Goal: Task Accomplishment & Management: Manage account settings

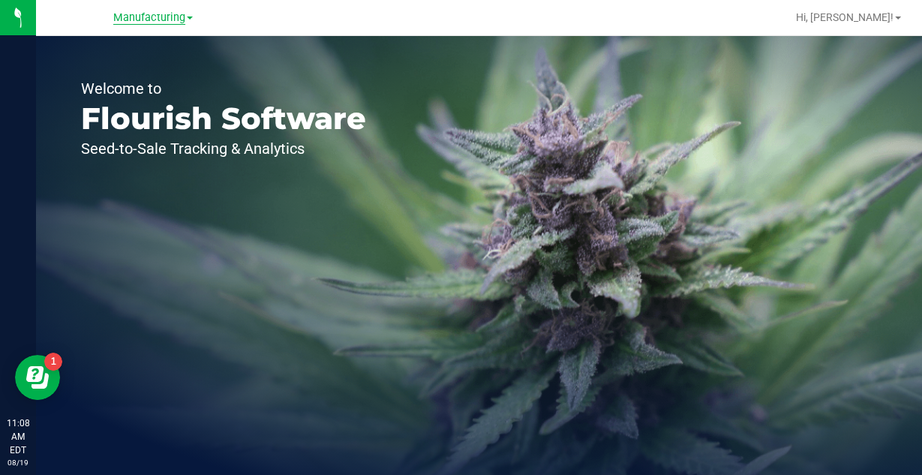
click at [178, 22] on span "Manufacturing" at bounding box center [149, 17] width 72 height 13
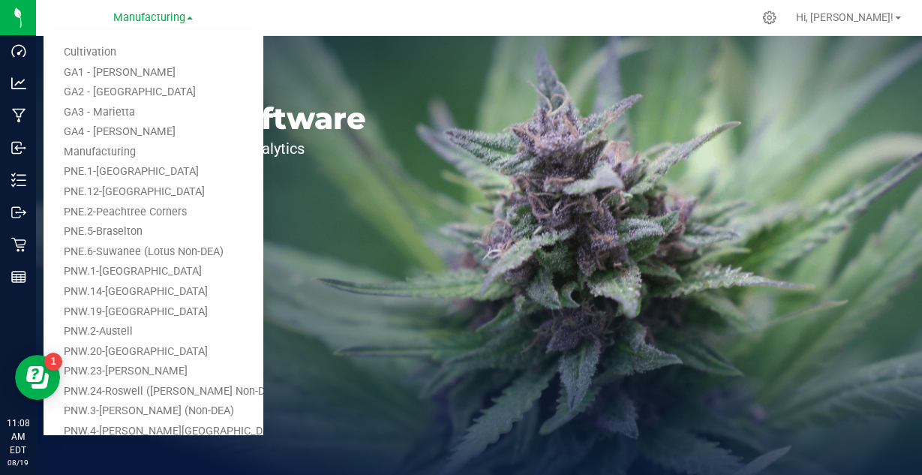
click at [333, 23] on div at bounding box center [510, 17] width 484 height 29
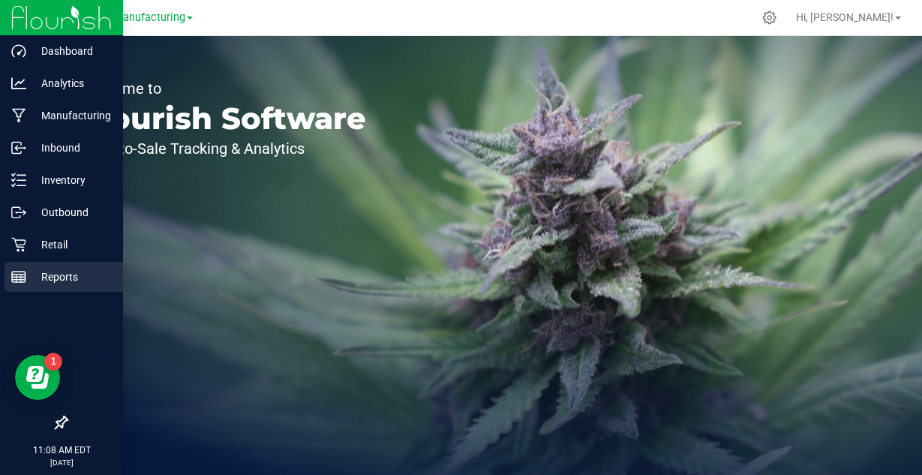
click at [43, 277] on p "Reports" at bounding box center [71, 277] width 90 height 18
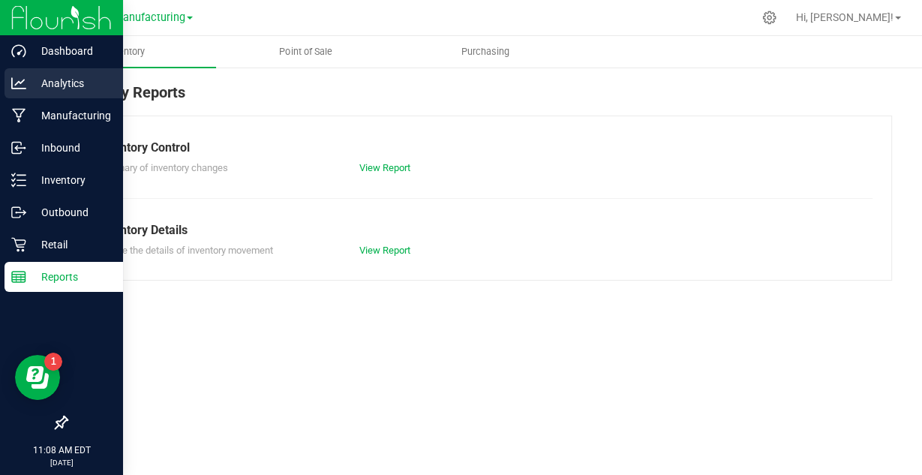
click at [45, 82] on p "Analytics" at bounding box center [71, 83] width 90 height 18
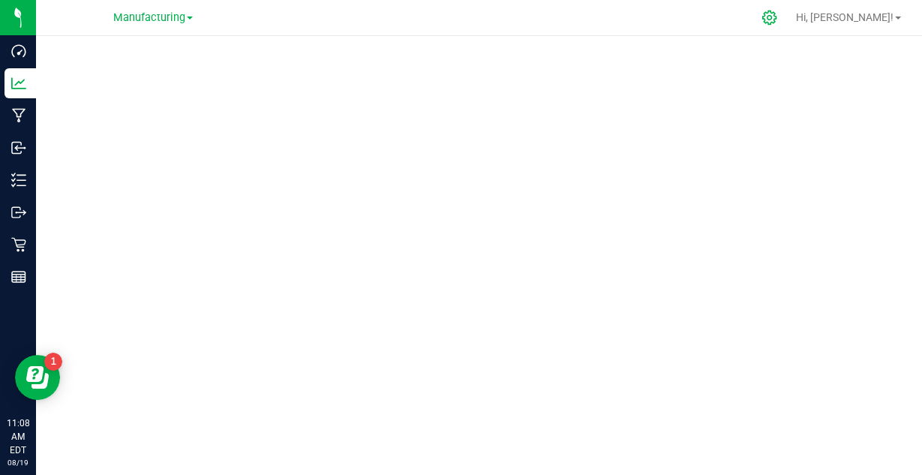
click at [777, 17] on icon at bounding box center [769, 18] width 16 height 16
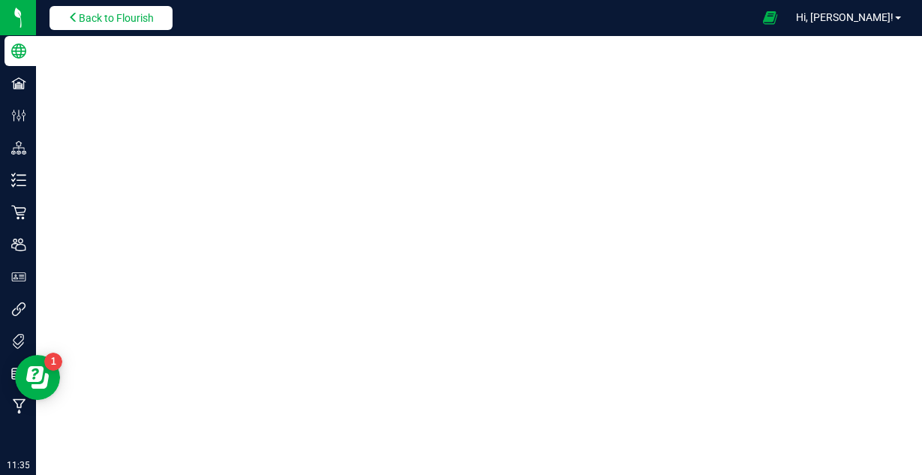
click at [136, 17] on span "Back to Flourish" at bounding box center [116, 18] width 75 height 12
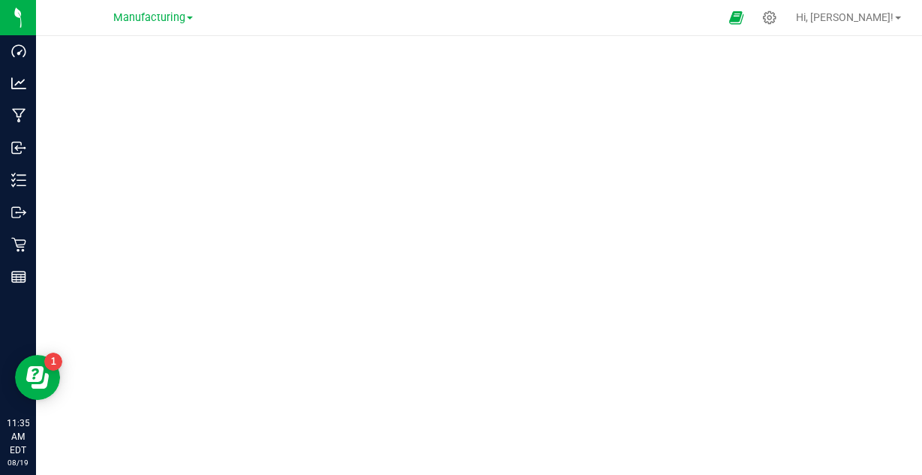
click at [136, 17] on span "Manufacturing" at bounding box center [149, 17] width 72 height 13
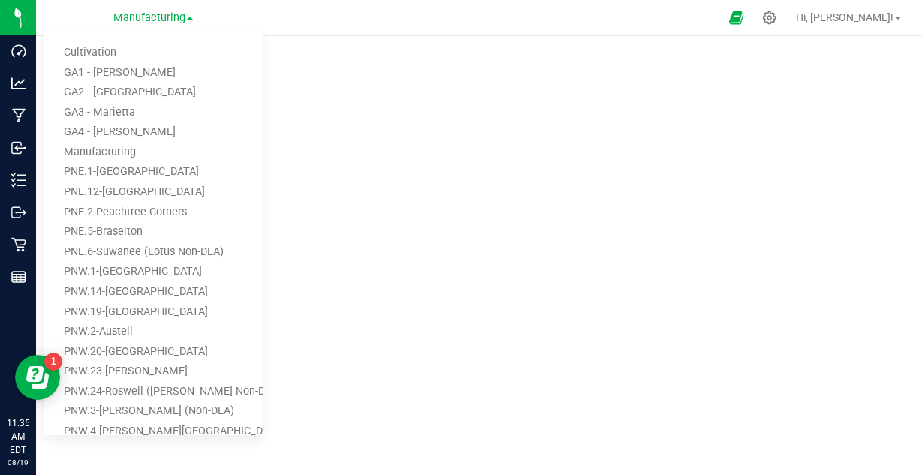
click at [350, 12] on div at bounding box center [493, 17] width 450 height 29
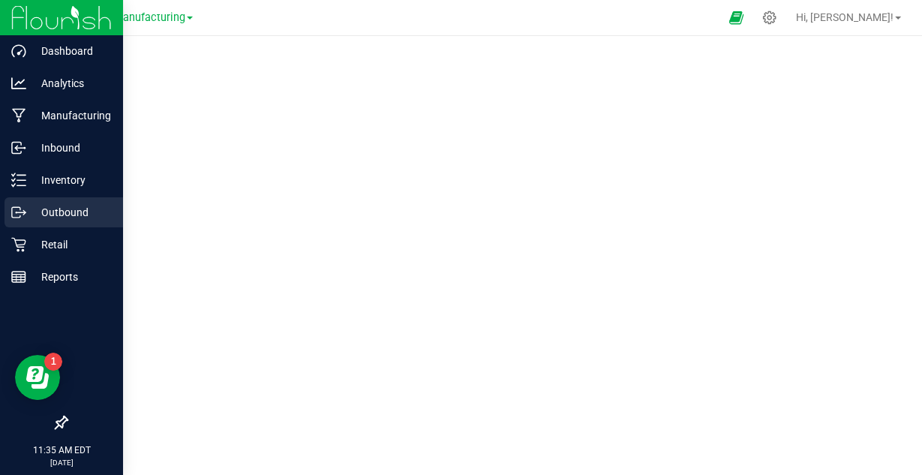
click at [55, 211] on p "Outbound" at bounding box center [71, 212] width 90 height 18
click at [27, 210] on p "Outbound" at bounding box center [71, 212] width 90 height 18
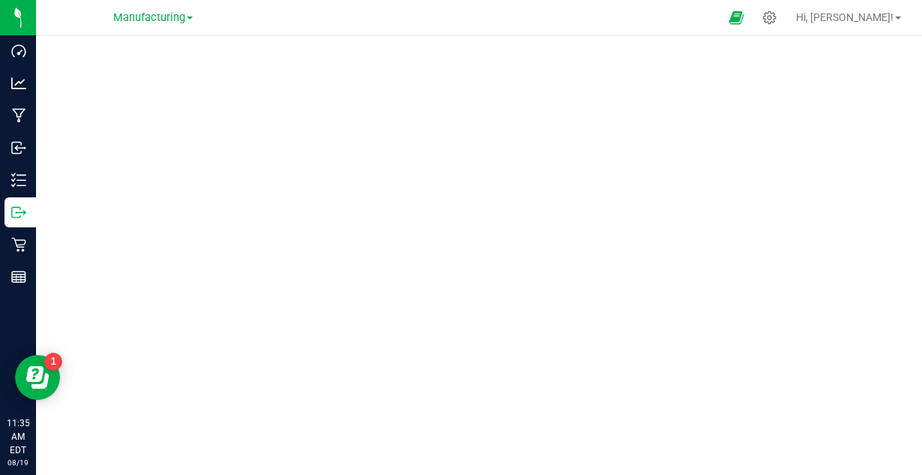
click at [187, 18] on span at bounding box center [190, 17] width 6 height 3
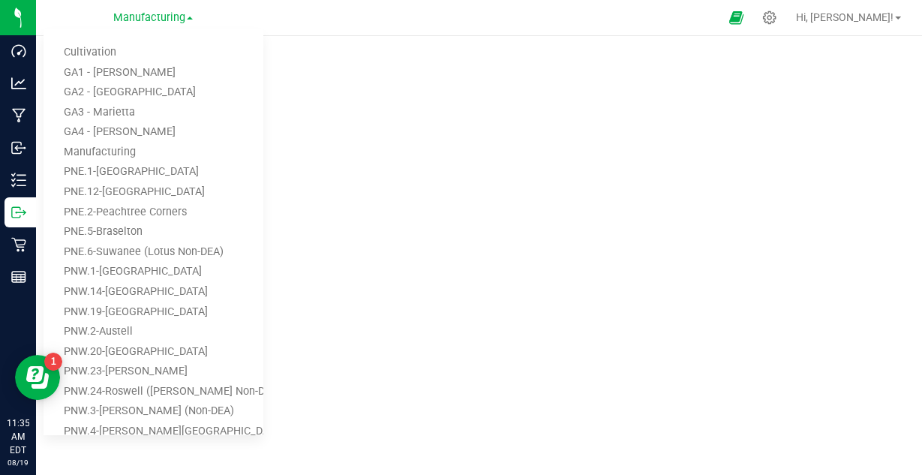
click at [295, 23] on div at bounding box center [493, 17] width 450 height 29
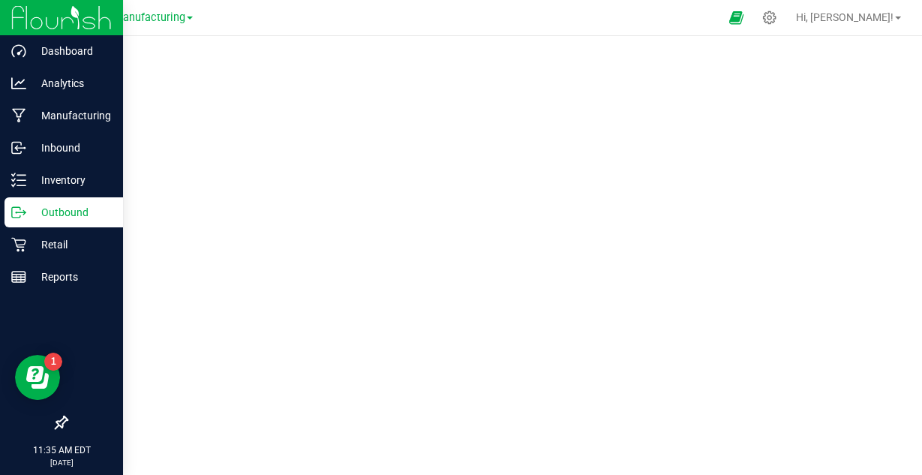
click at [26, 213] on p "Outbound" at bounding box center [71, 212] width 90 height 18
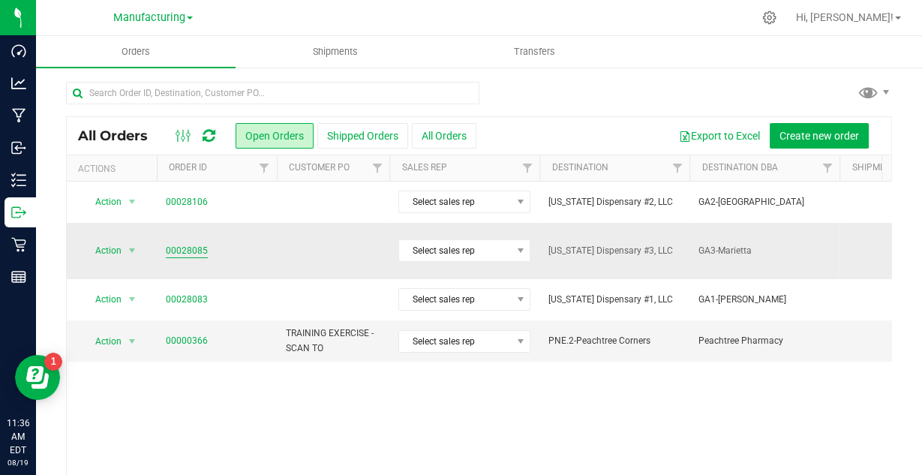
click at [187, 244] on link "00028085" at bounding box center [187, 251] width 42 height 14
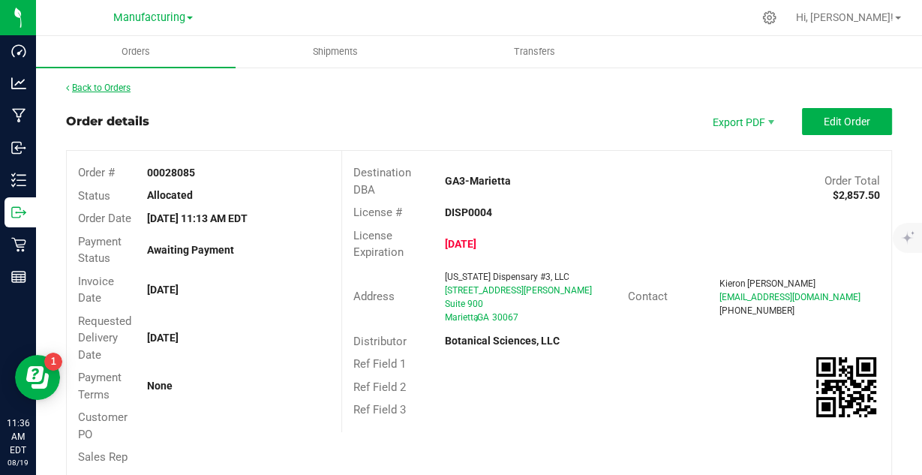
click at [105, 89] on link "Back to Orders" at bounding box center [98, 87] width 64 height 10
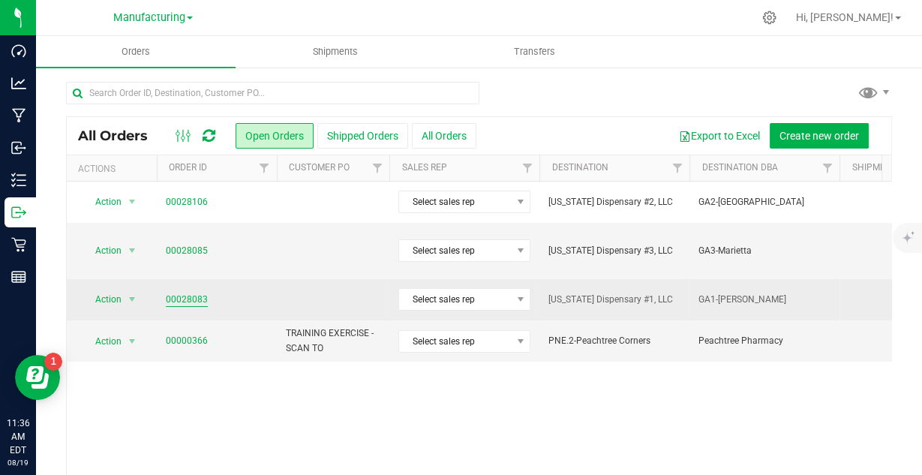
click at [187, 292] on link "00028083" at bounding box center [187, 299] width 42 height 14
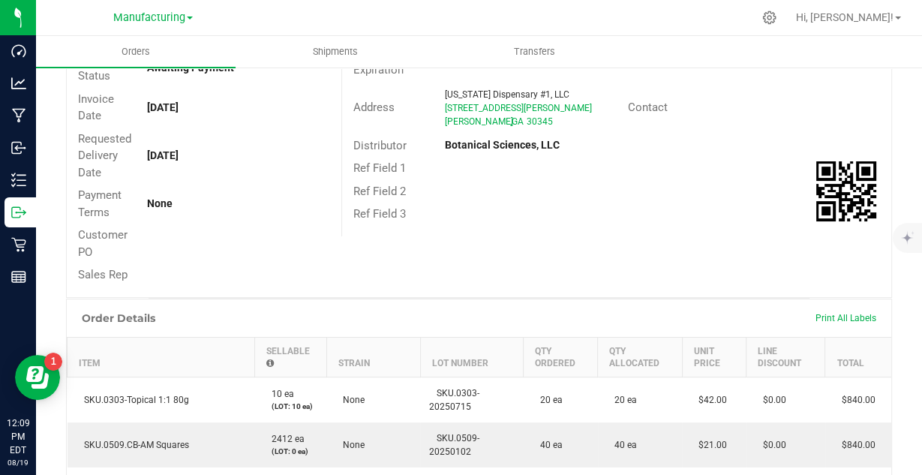
scroll to position [182, 0]
click at [856, 15] on span "Hi, [PERSON_NAME]!" at bounding box center [844, 17] width 97 height 12
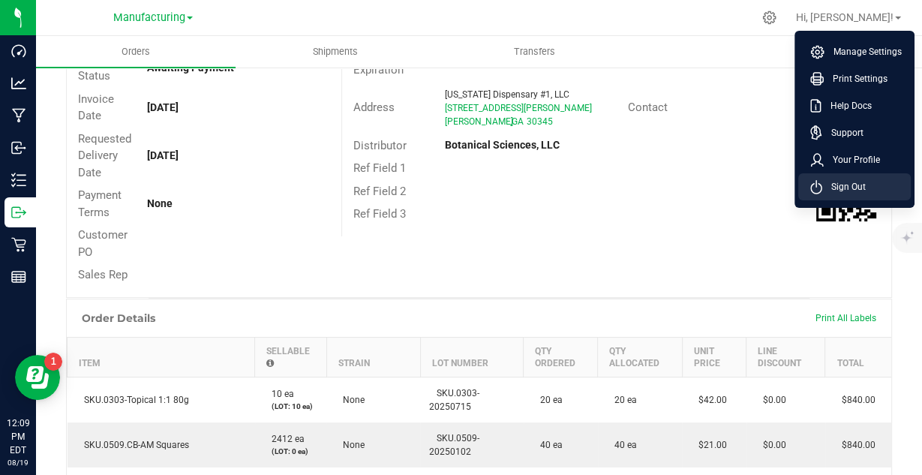
click at [851, 186] on span "Sign Out" at bounding box center [843, 186] width 43 height 15
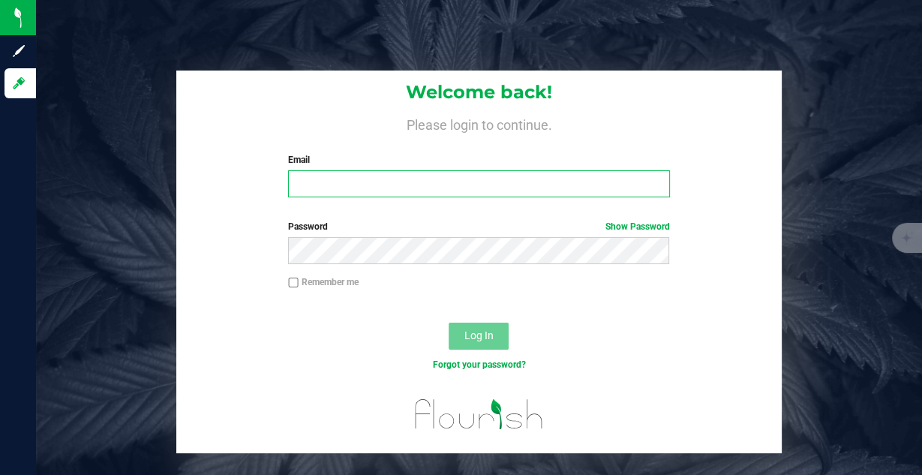
type input "[EMAIL_ADDRESS][DOMAIN_NAME]"
